Goal: Task Accomplishment & Management: Manage account settings

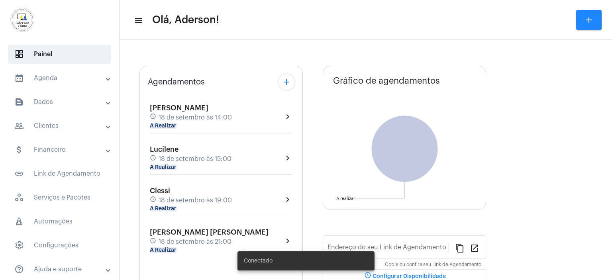
type input "[URL][DOMAIN_NAME][PERSON_NAME]"
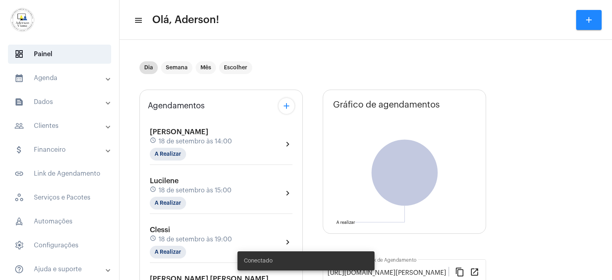
click at [50, 126] on mat-panel-title "people_outline Clientes" at bounding box center [60, 126] width 92 height 10
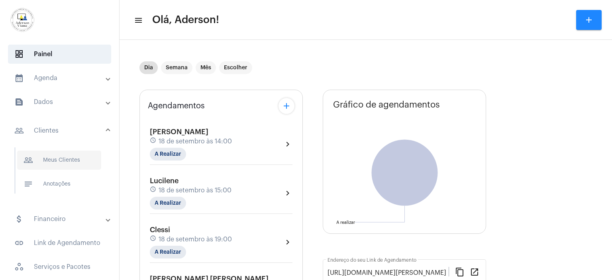
click at [69, 161] on span "people_outline Meus Clientes" at bounding box center [59, 160] width 84 height 19
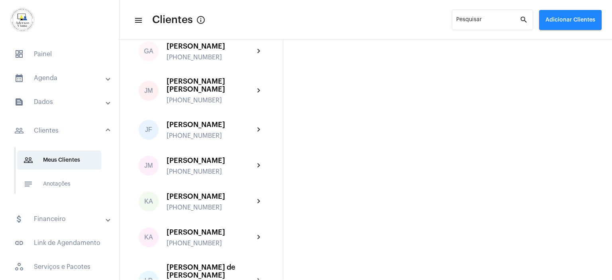
scroll to position [677, 0]
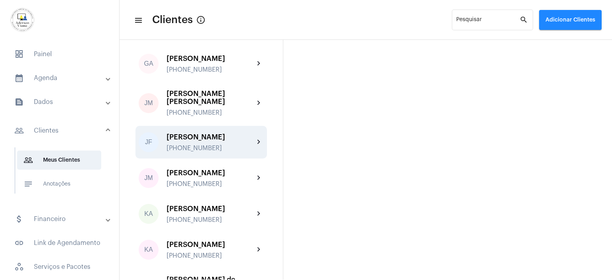
click at [218, 133] on div "[PERSON_NAME] [PHONE_NUMBER]" at bounding box center [211, 142] width 88 height 19
click at [218, 122] on mat-sidenav-content "menu Clientes info_outlined Pesquisar search Adicionar Clientes AJ [PERSON_NAME…" at bounding box center [366, 140] width 492 height 280
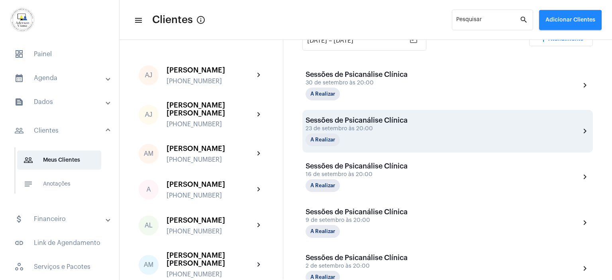
scroll to position [199, 0]
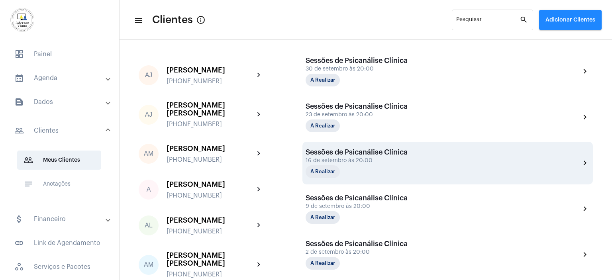
click at [380, 158] on div "16 de setembro às 20:00" at bounding box center [357, 161] width 102 height 6
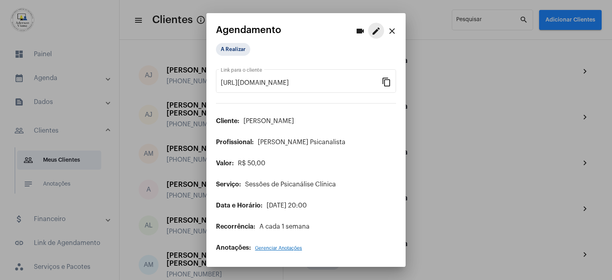
click at [374, 31] on mat-icon "edit" at bounding box center [376, 31] width 10 height 10
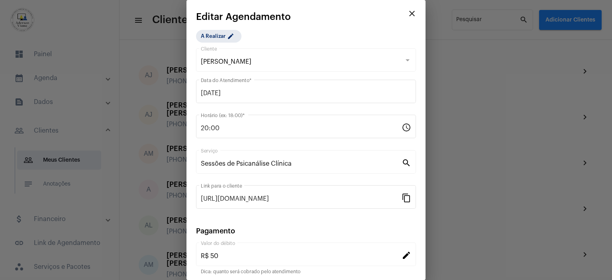
scroll to position [62, 0]
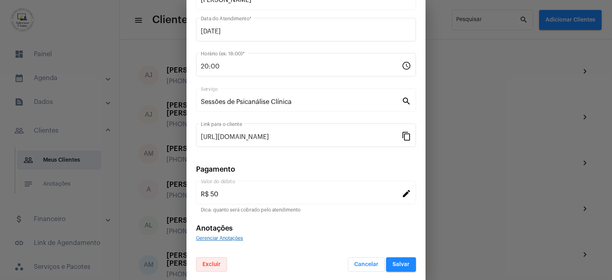
click at [216, 265] on span "Excluir" at bounding box center [211, 265] width 18 height 6
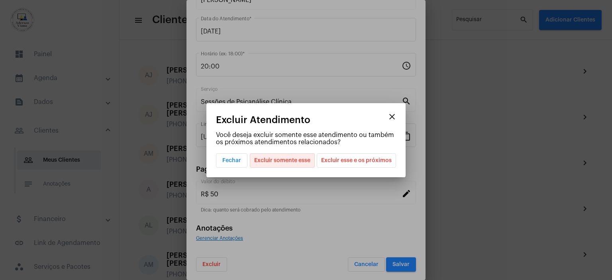
click at [296, 161] on span "Excluir somente esse" at bounding box center [282, 161] width 56 height 14
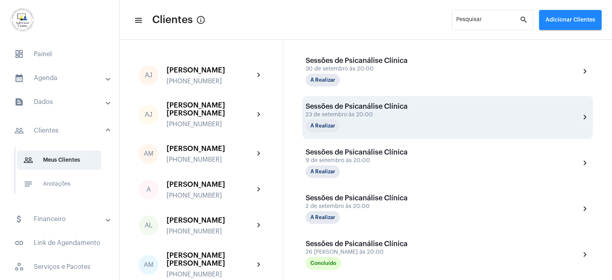
click at [361, 114] on div "23 de setembro às 20:00" at bounding box center [357, 115] width 102 height 6
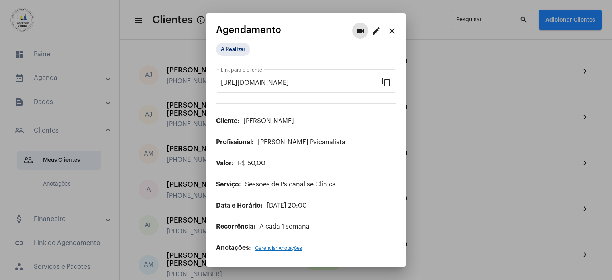
click at [376, 32] on mat-icon "edit" at bounding box center [376, 31] width 10 height 10
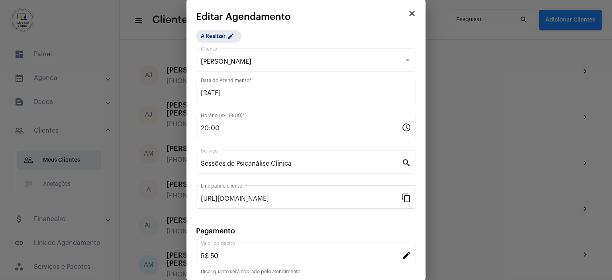
click at [376, 32] on div "videocam edit close Agendamento A Realizar [URL][DOMAIN_NAME] Link para o clien…" at bounding box center [306, 140] width 612 height 280
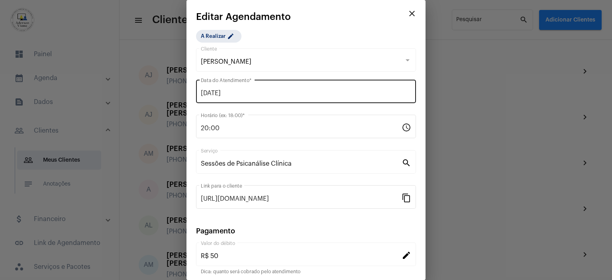
click at [238, 93] on input "[DATE]" at bounding box center [306, 93] width 210 height 7
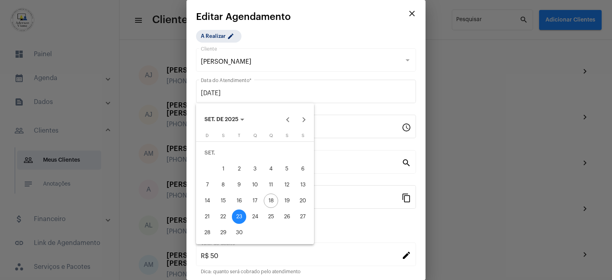
click at [257, 218] on div "24" at bounding box center [255, 217] width 14 height 14
type input "[DATE]"
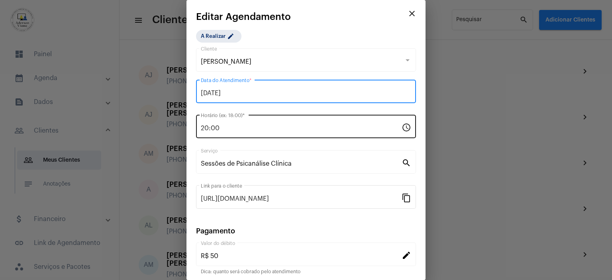
click at [402, 128] on mat-icon "schedule" at bounding box center [407, 127] width 10 height 10
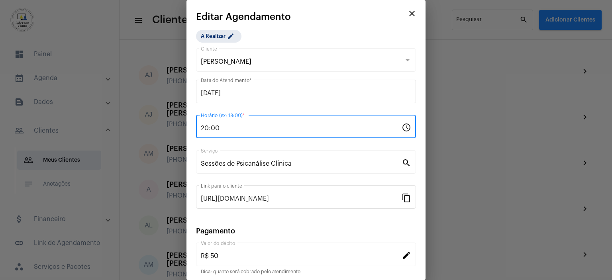
click at [225, 127] on input "20:00" at bounding box center [301, 128] width 201 height 7
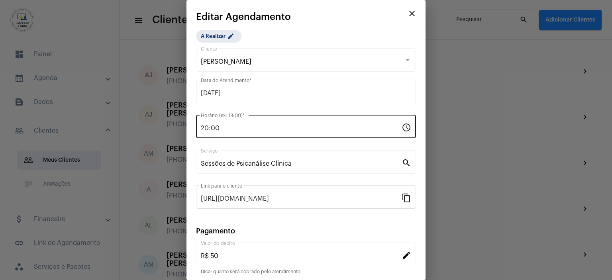
click at [200, 128] on div "20:00 Horário (ex: 18:00) * schedule" at bounding box center [306, 125] width 220 height 25
click at [200, 127] on div "20:00 Horário (ex: 18:00) * schedule" at bounding box center [306, 125] width 220 height 25
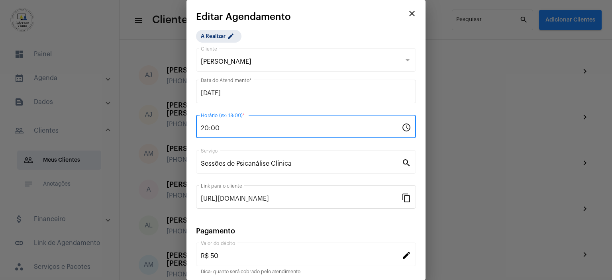
drag, startPoint x: 202, startPoint y: 127, endPoint x: 228, endPoint y: 127, distance: 26.3
click at [228, 127] on input "20:00" at bounding box center [301, 128] width 201 height 7
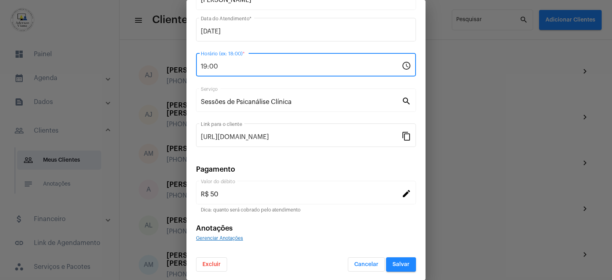
type input "19:00"
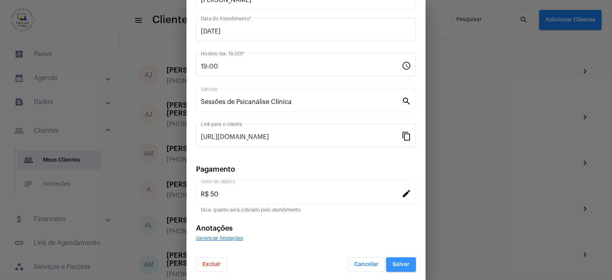
click at [398, 265] on span "Salvar" at bounding box center [400, 265] width 17 height 6
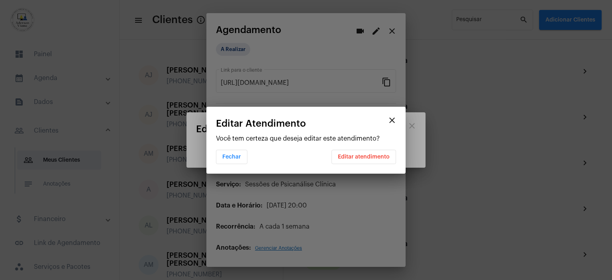
scroll to position [0, 0]
click at [373, 157] on span "Editar atendimento" at bounding box center [364, 157] width 52 height 6
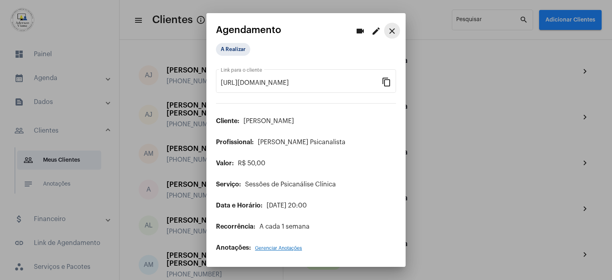
click at [391, 31] on mat-icon "close" at bounding box center [392, 31] width 10 height 10
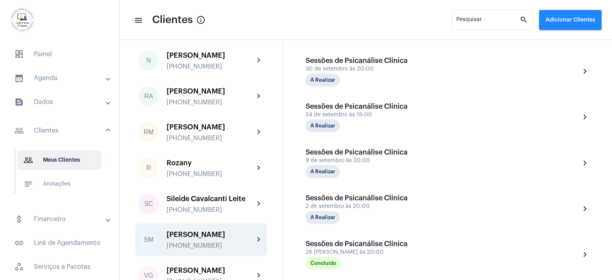
scroll to position [1323, 0]
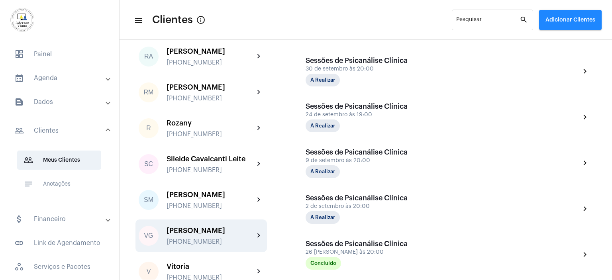
click at [204, 238] on div "[PHONE_NUMBER]" at bounding box center [211, 241] width 88 height 7
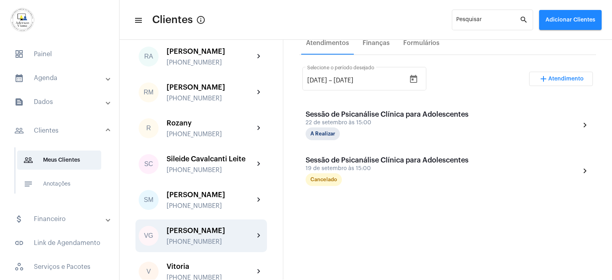
scroll to position [159, 0]
